Goal: Task Accomplishment & Management: Manage account settings

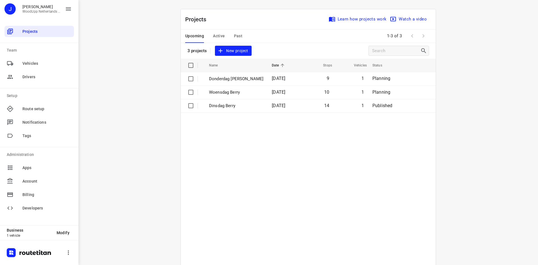
click at [138, 64] on div "i © 2025 Routetitan , © Stadia Maps , © OpenMapTiles © OpenStreetMap contributo…" at bounding box center [307, 132] width 459 height 265
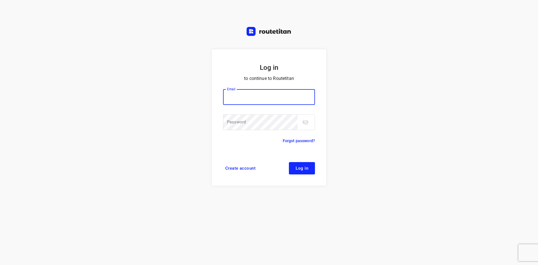
type input "jel@woodupp.nl"
click at [300, 168] on span "Log in" at bounding box center [301, 168] width 13 height 4
